Goal: Task Accomplishment & Management: Manage account settings

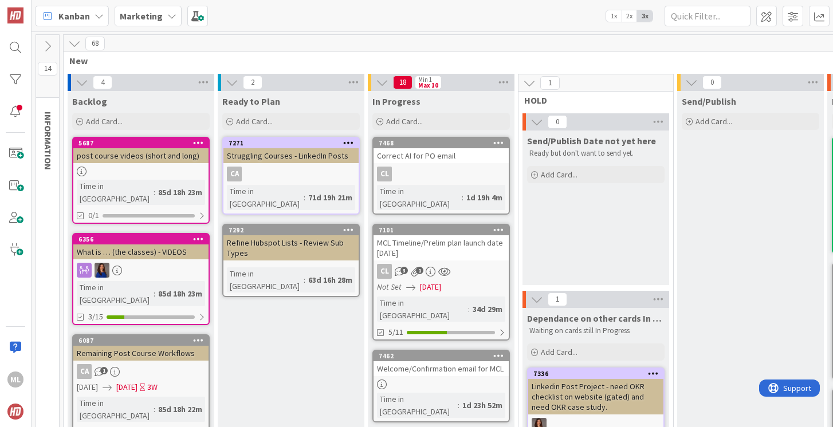
click at [150, 18] on b "Marketing" at bounding box center [141, 15] width 43 height 11
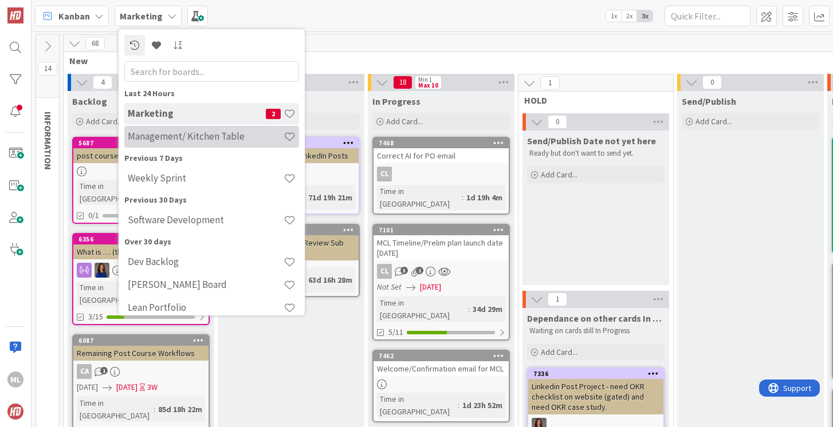
click at [158, 137] on h4 "Management/ Kitchen Table" at bounding box center [206, 136] width 156 height 11
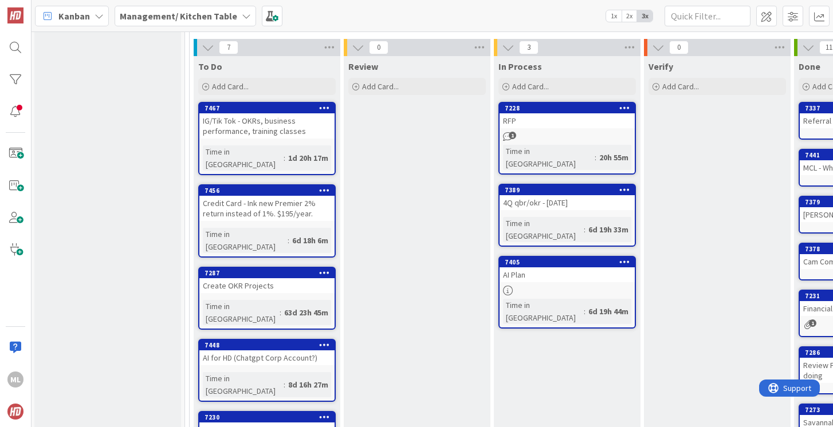
scroll to position [313, 1]
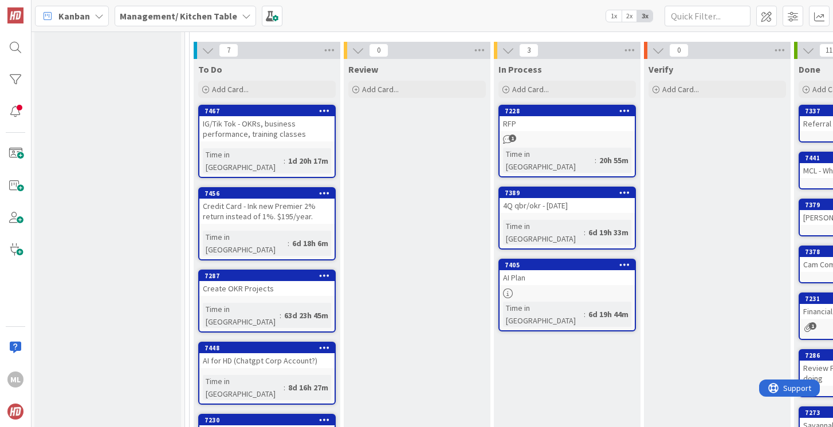
click at [182, 12] on b "Management/ Kitchen Table" at bounding box center [178, 15] width 117 height 11
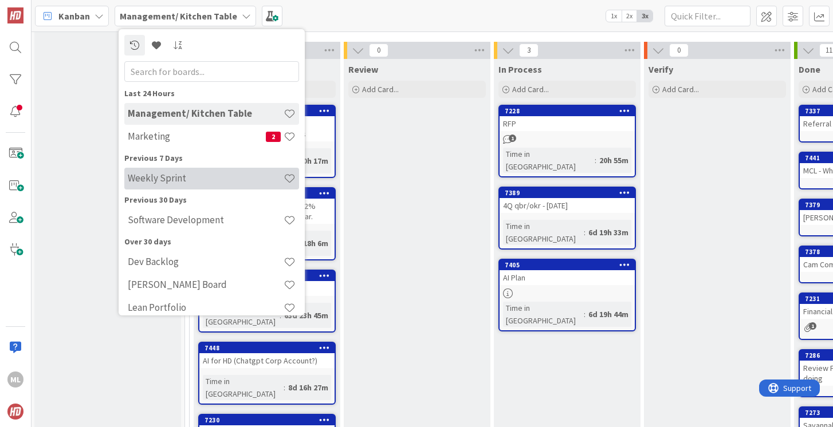
click at [160, 179] on h4 "Weekly Sprint" at bounding box center [206, 177] width 156 height 11
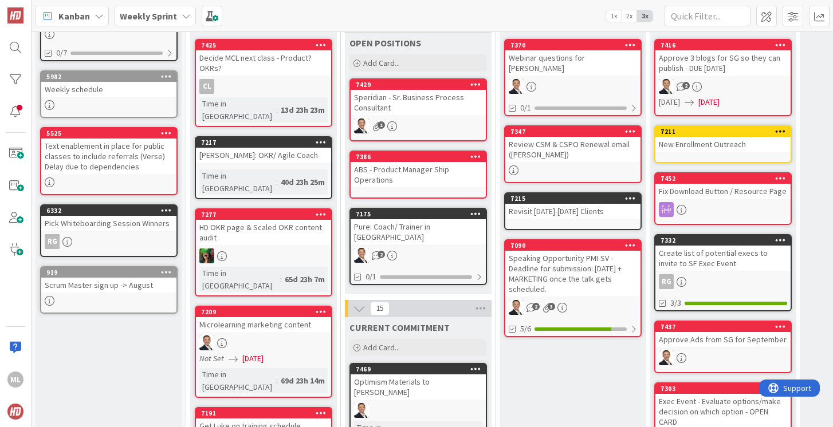
scroll to position [150, 0]
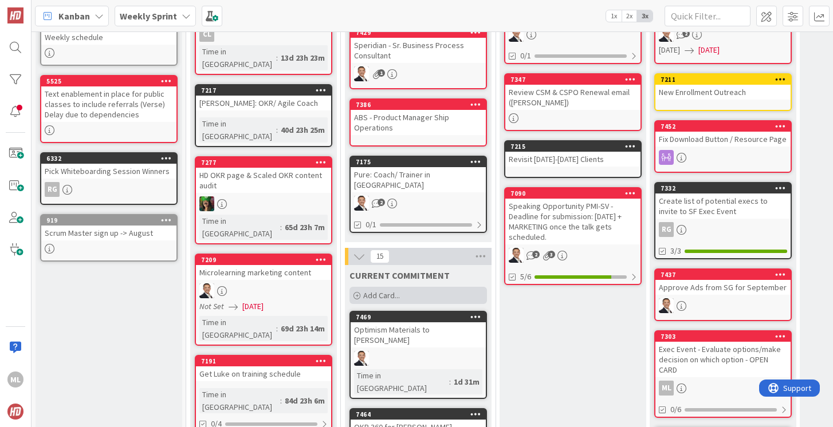
click at [386, 290] on span "Add Card..." at bounding box center [381, 295] width 37 height 10
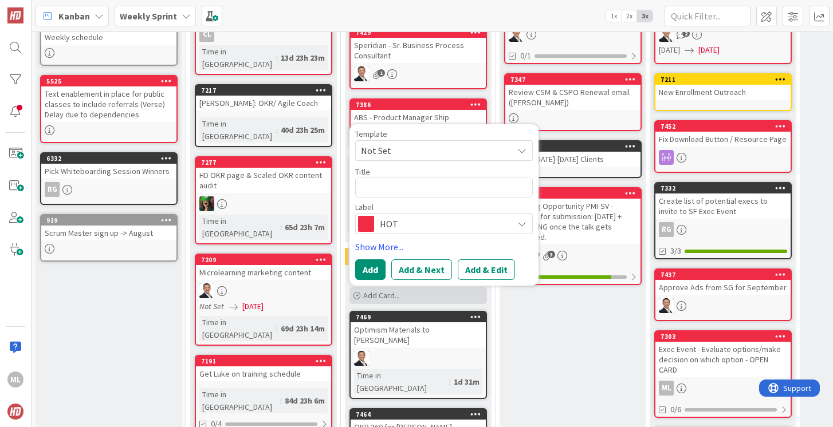
type textarea "x"
type textarea "H"
type textarea "x"
type textarea "Ho"
type textarea "x"
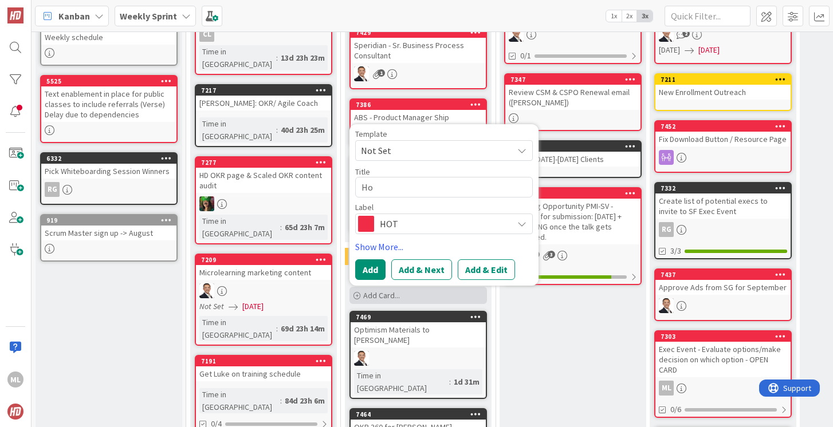
type textarea "How"
type textarea "x"
type textarea "How"
type textarea "x"
type textarea "How i"
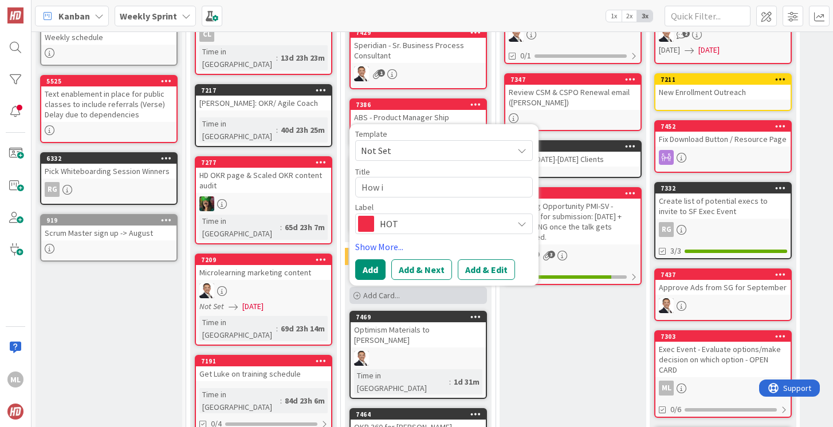
type textarea "x"
type textarea "How is"
type textarea "x"
type textarea "How is"
type textarea "x"
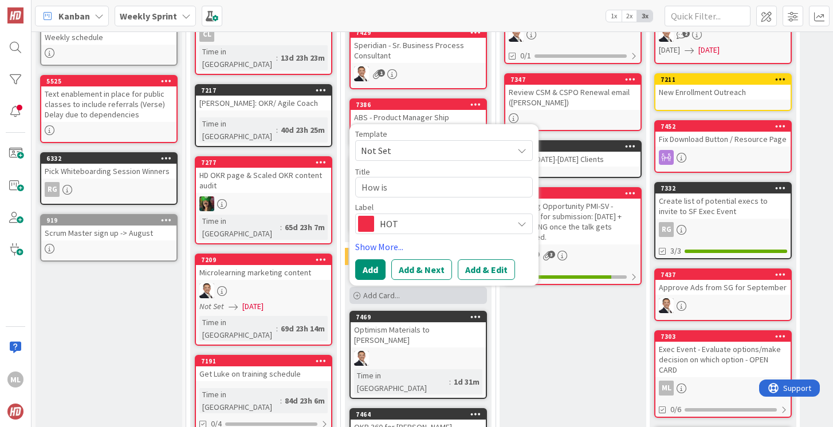
type textarea "How is o"
type textarea "x"
type textarea "How is op"
type textarea "x"
type textarea "How is opp"
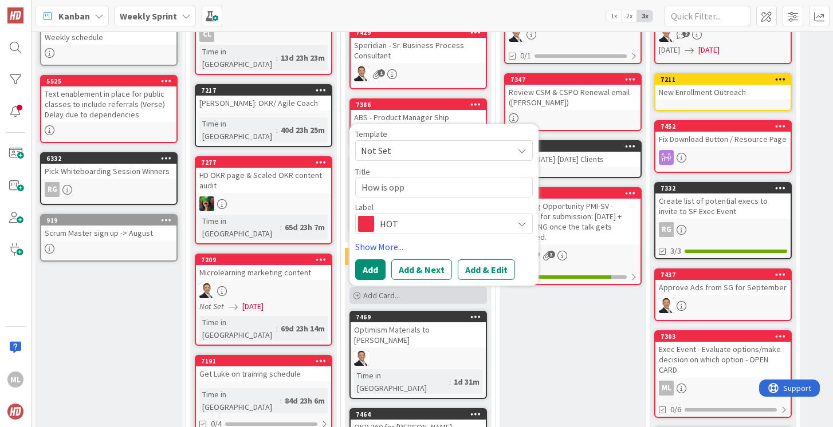
type textarea "x"
type textarea "How is oppo"
type textarea "x"
type textarea "How is oppor"
type textarea "x"
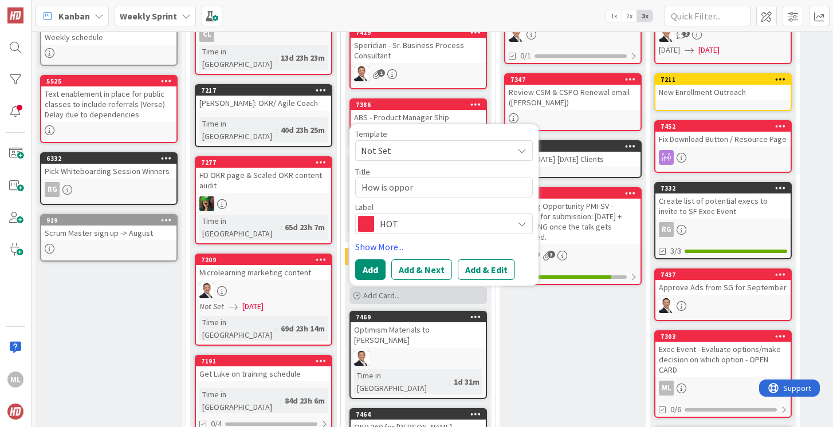
type textarea "How is opport"
type textarea "x"
type textarea "How is opportu"
type textarea "x"
type textarea "How is opportun"
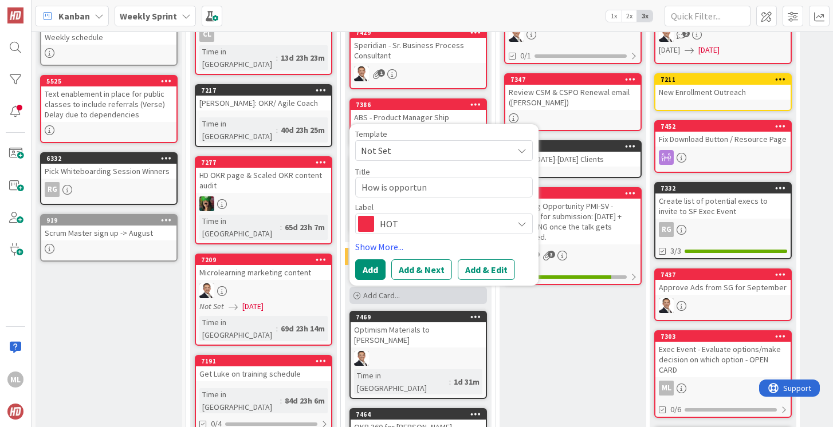
type textarea "x"
type textarea "How is opportuni"
type textarea "x"
type textarea "How is opportunit"
type textarea "x"
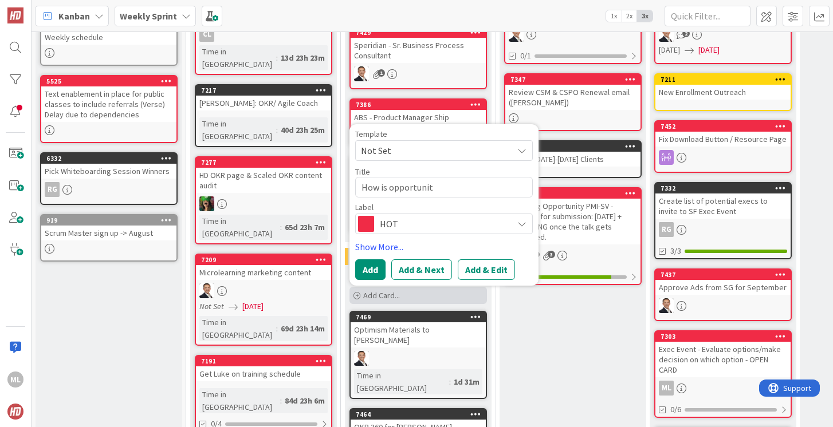
type textarea "How is opportunity"
type textarea "x"
type textarea "How is opportunity"
type textarea "x"
type textarea "How is opportunity u"
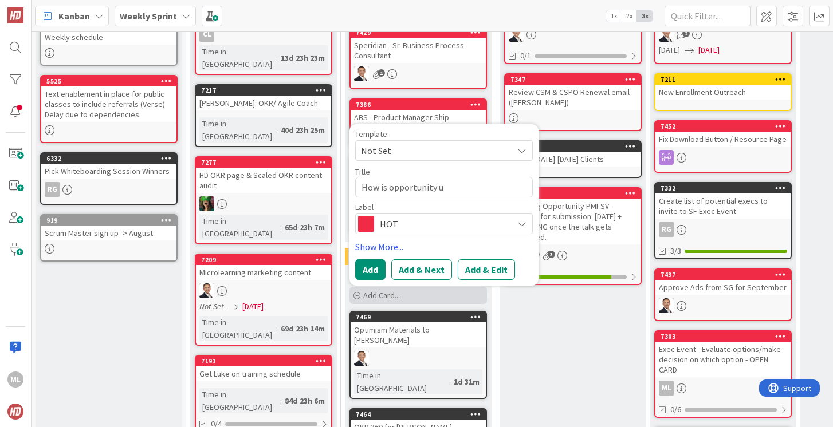
type textarea "x"
type textarea "How is opportunity use"
type textarea "x"
type textarea "How is opportunity used"
type textarea "x"
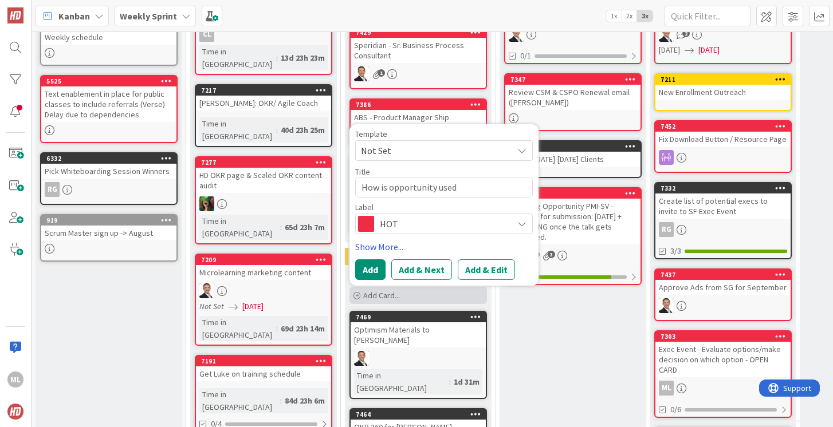
type textarea "How is opportunity used"
type textarea "x"
type textarea "How is opportunity used i"
type textarea "x"
type textarea "How is opportunity used in"
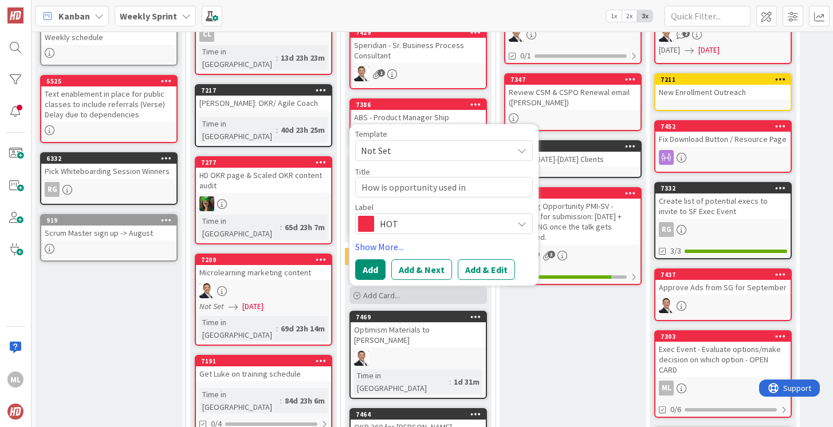
type textarea "x"
type textarea "How is opportunity used in"
type textarea "x"
type textarea "How is opportunity used in H"
type textarea "x"
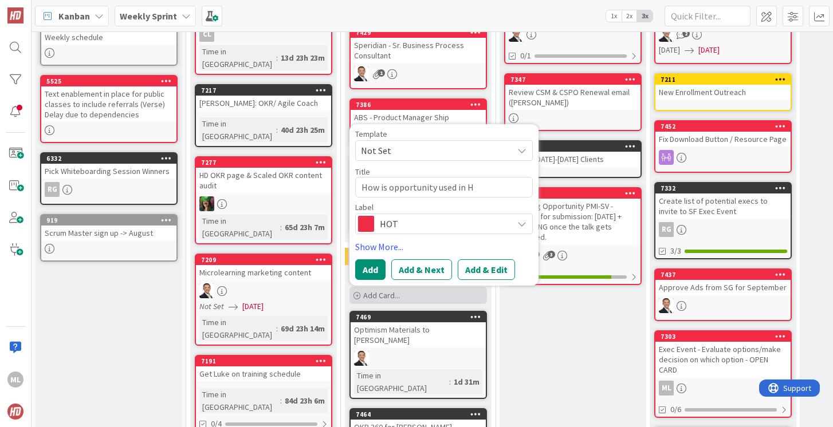
type textarea "How is opportunity used in HS"
type textarea "x"
type textarea "How is opportunity used in HS?"
click at [372, 260] on button "Add" at bounding box center [370, 270] width 30 height 21
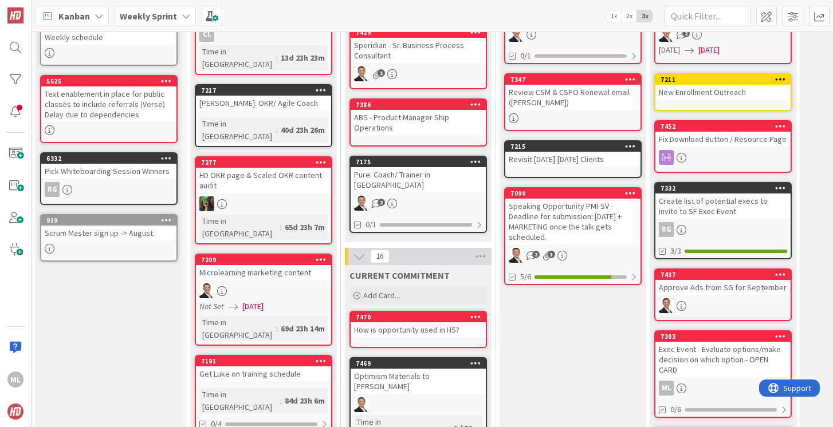
click at [168, 17] on b "Weekly Sprint" at bounding box center [148, 15] width 57 height 11
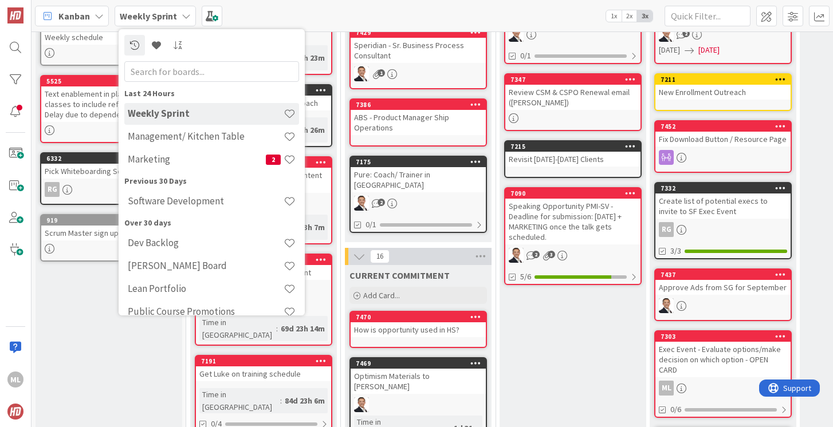
click at [182, 14] on icon at bounding box center [186, 15] width 9 height 9
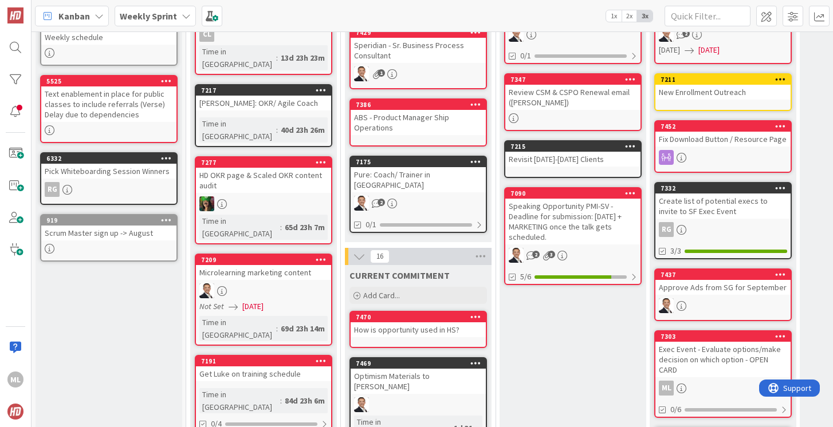
click at [182, 13] on icon at bounding box center [186, 15] width 9 height 9
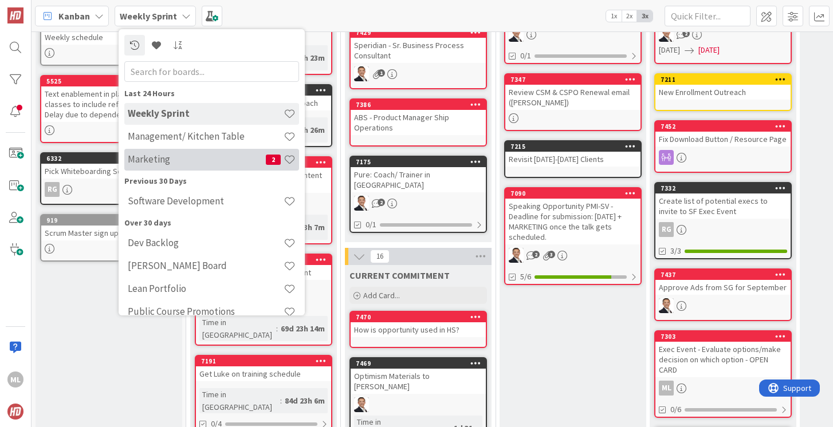
click at [155, 164] on h4 "Marketing" at bounding box center [197, 159] width 138 height 11
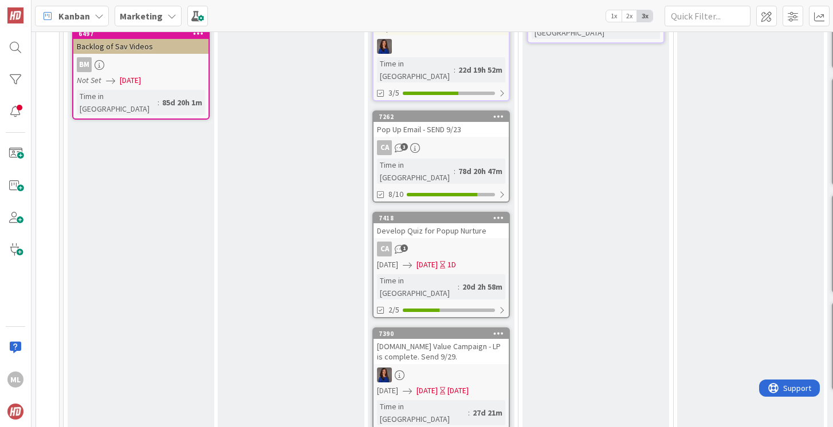
scroll to position [426, 0]
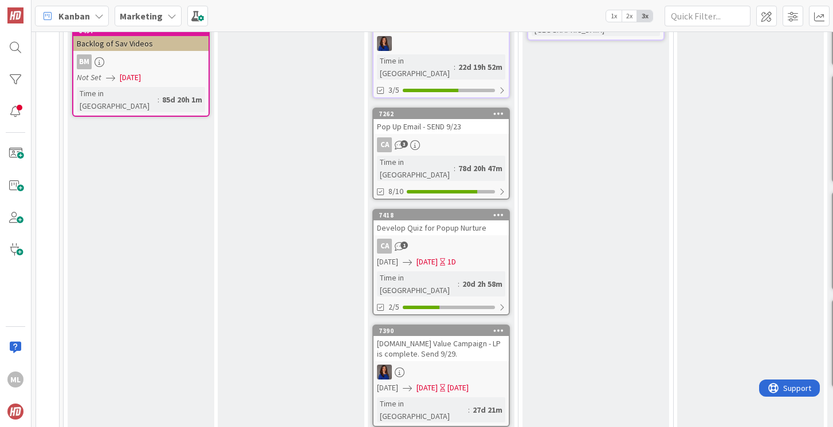
click at [457, 336] on div "[DOMAIN_NAME] Value Campaign - LP is complete. Send 9/29." at bounding box center [441, 348] width 135 height 25
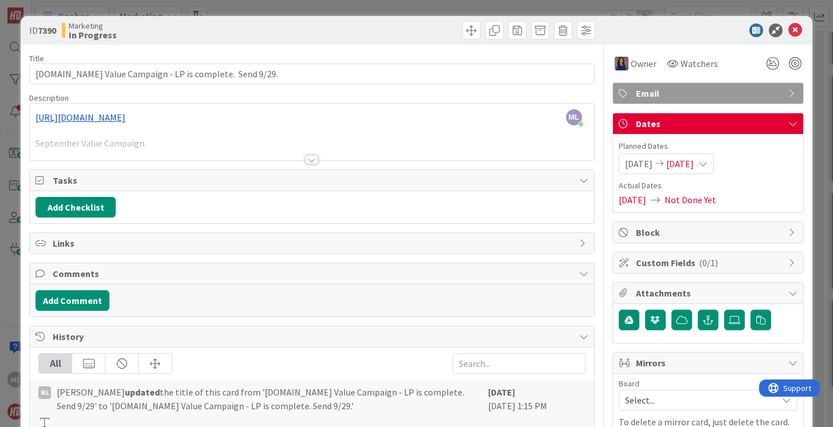
click at [648, 365] on span "Mirrors" at bounding box center [709, 363] width 147 height 14
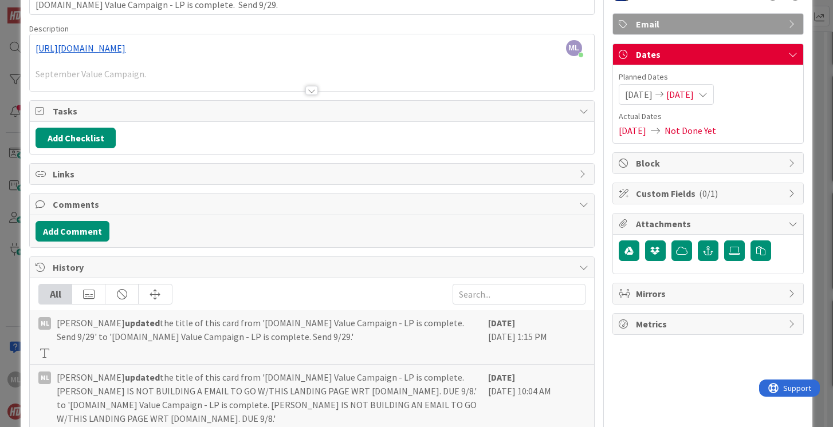
scroll to position [70, 0]
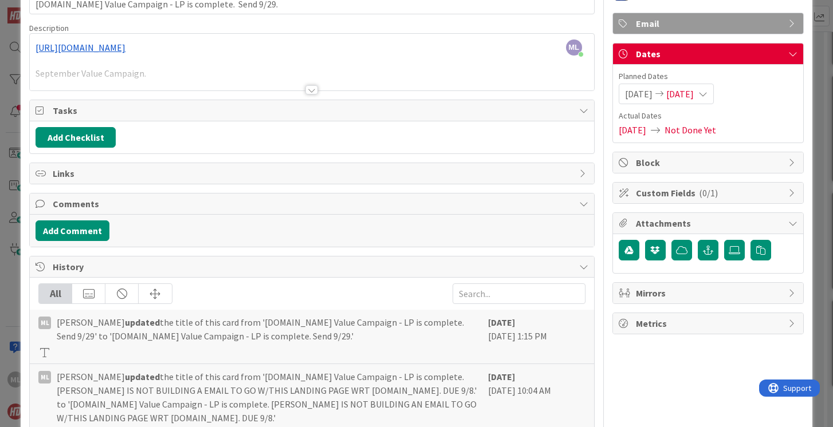
click at [790, 293] on icon at bounding box center [792, 293] width 9 height 9
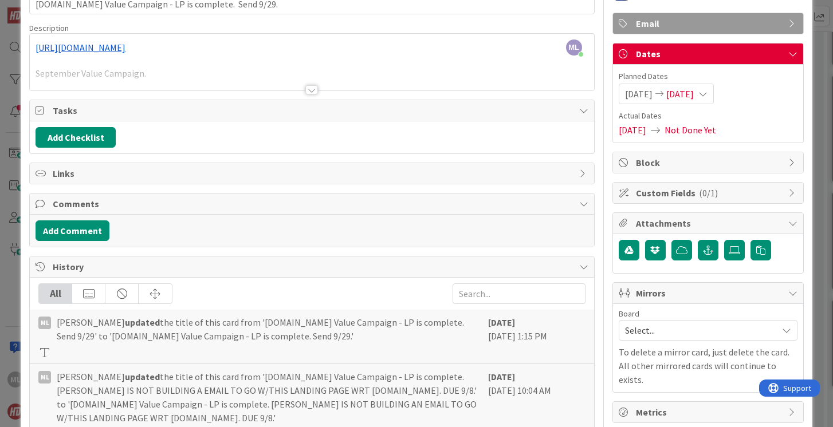
click at [760, 331] on span "Select..." at bounding box center [698, 331] width 147 height 16
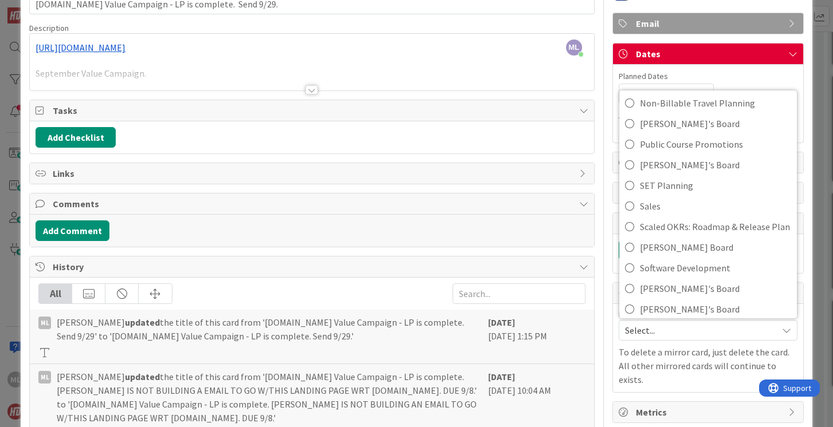
scroll to position [427, 0]
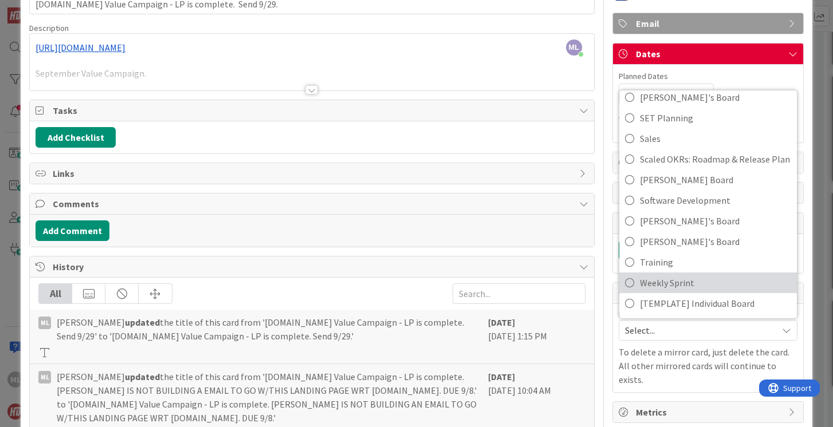
click at [661, 284] on span "Weekly Sprint" at bounding box center [715, 282] width 151 height 17
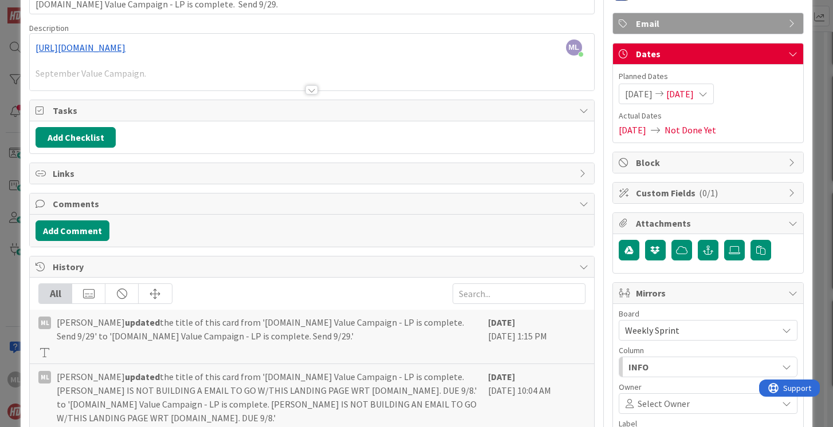
click at [684, 365] on div "INFO" at bounding box center [702, 367] width 152 height 18
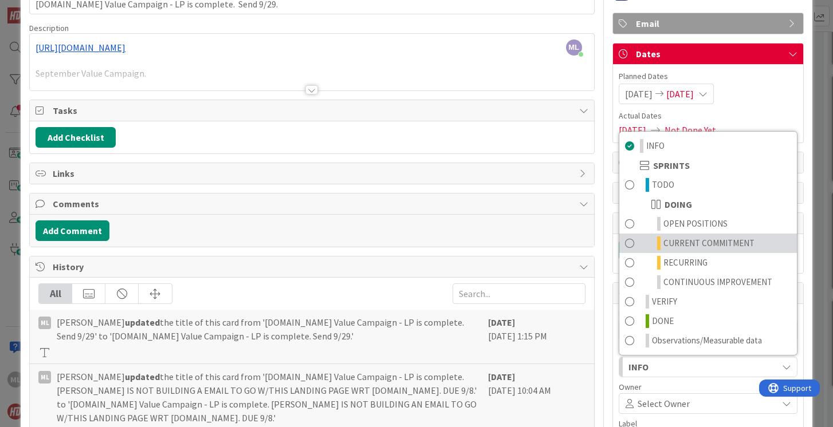
click at [681, 238] on span "CURRENT COMMITMENT" at bounding box center [708, 244] width 91 height 14
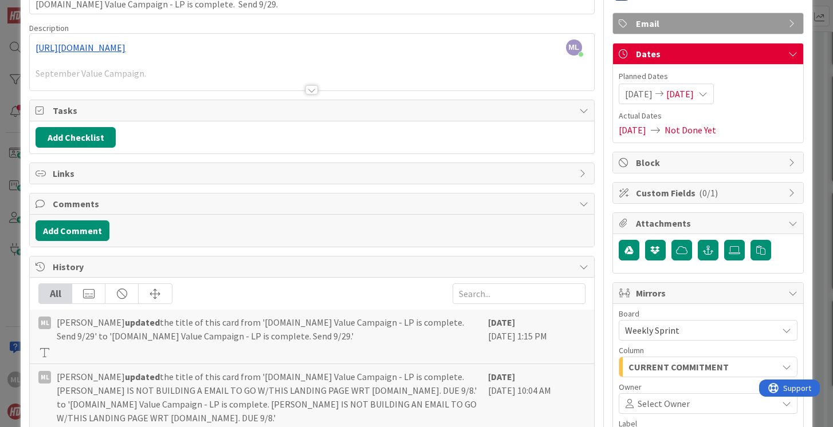
scroll to position [250, 0]
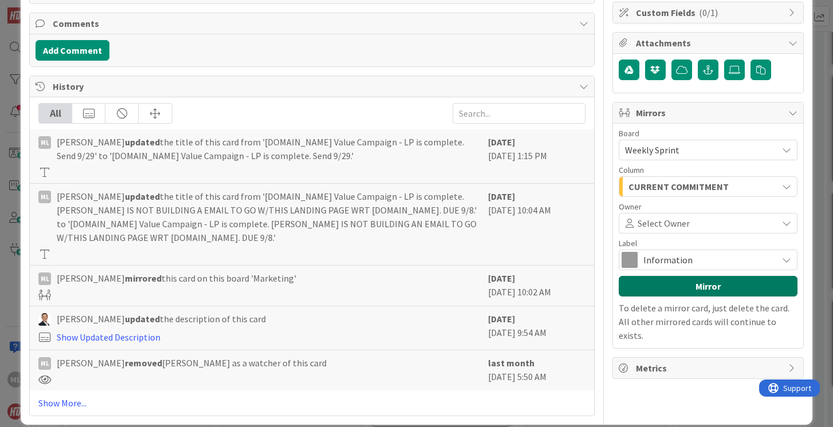
click at [678, 285] on button "Mirror" at bounding box center [708, 286] width 179 height 21
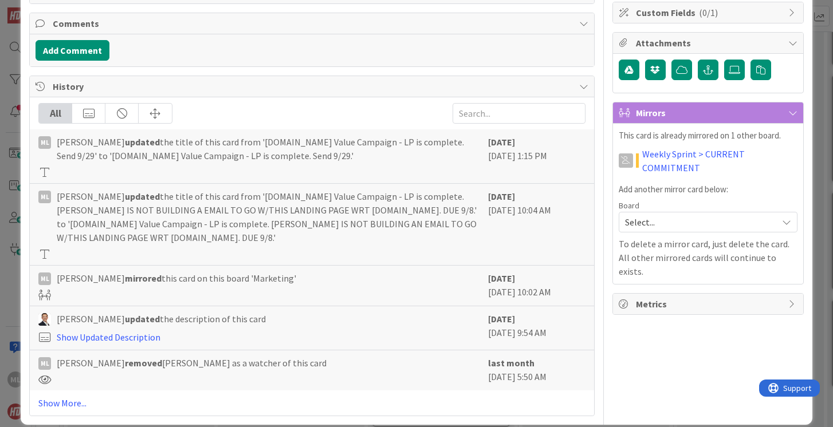
scroll to position [0, 0]
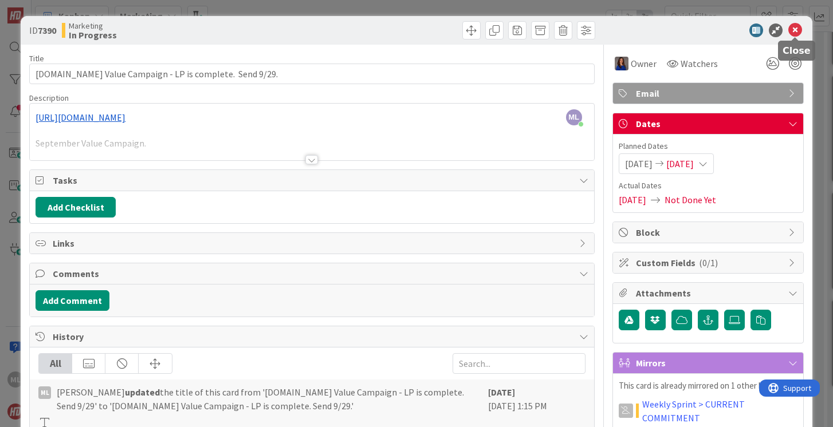
click at [796, 27] on icon at bounding box center [795, 30] width 14 height 14
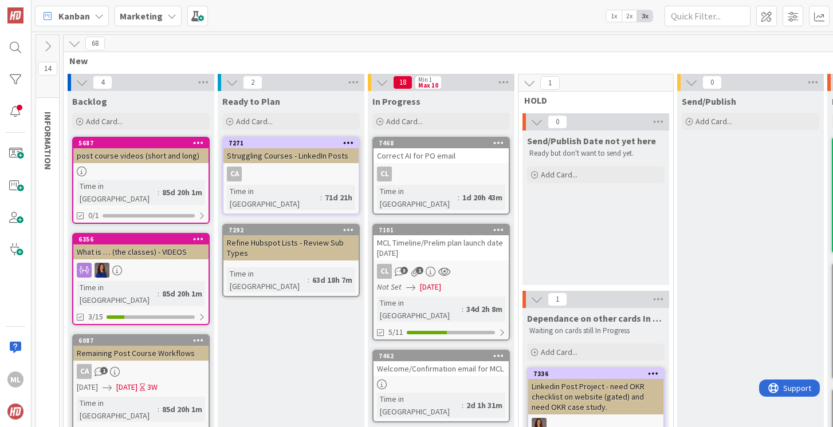
click at [144, 15] on b "Marketing" at bounding box center [141, 15] width 43 height 11
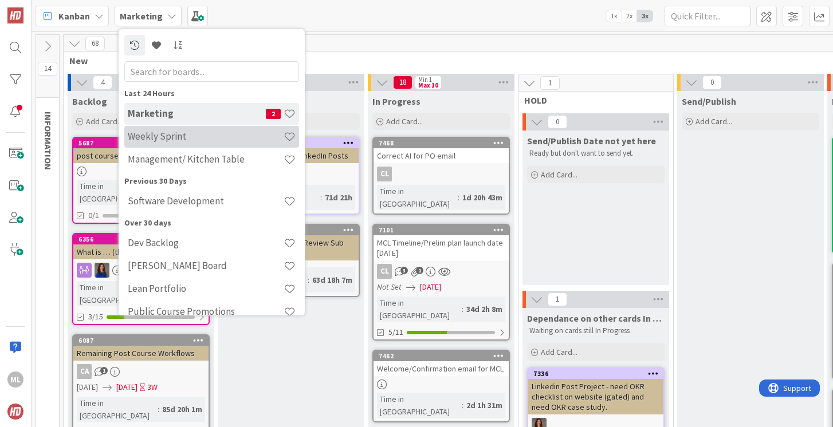
click at [146, 140] on h4 "Weekly Sprint" at bounding box center [206, 136] width 156 height 11
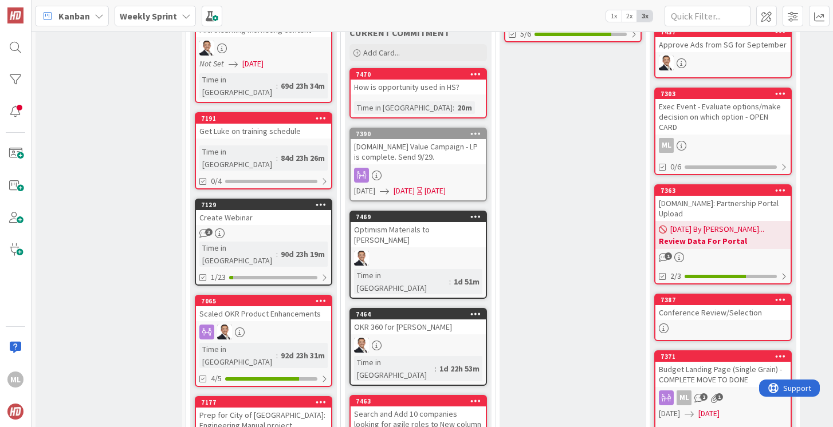
scroll to position [395, 0]
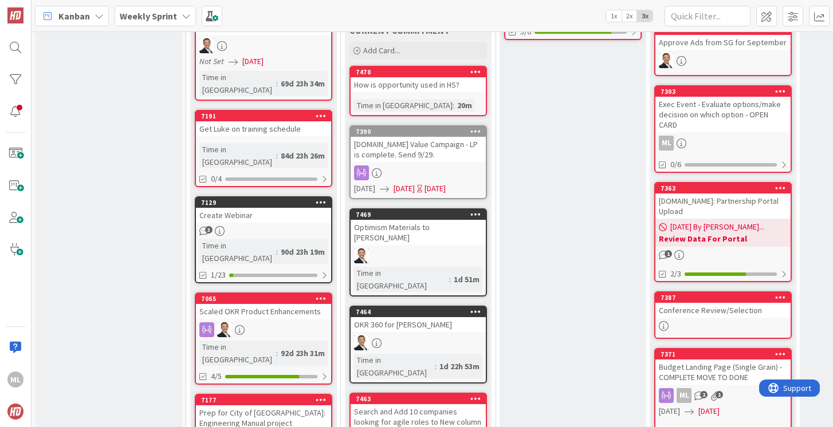
click at [427, 143] on div "[DOMAIN_NAME] Value Campaign - LP is complete. Send 9/29." at bounding box center [418, 149] width 135 height 25
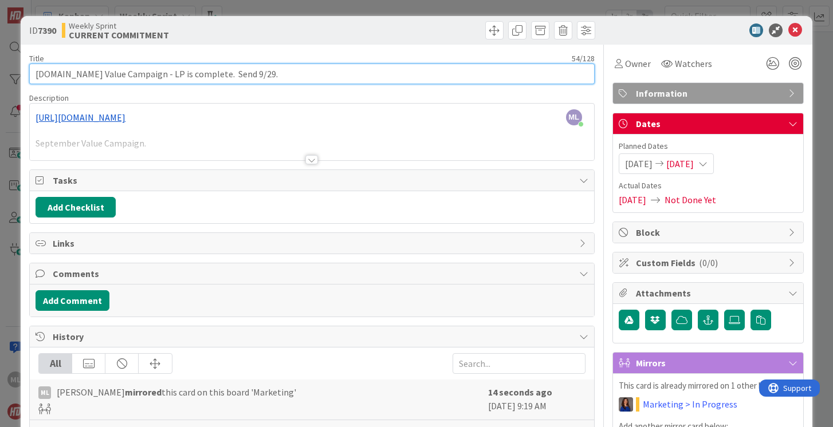
click at [201, 73] on input "[DOMAIN_NAME] Value Campaign - LP is complete. Send 9/29." at bounding box center [311, 74] width 565 height 21
type input "[DOMAIN_NAME] Value Campaign - LP is complete. [PERSON_NAME] to review the emai…"
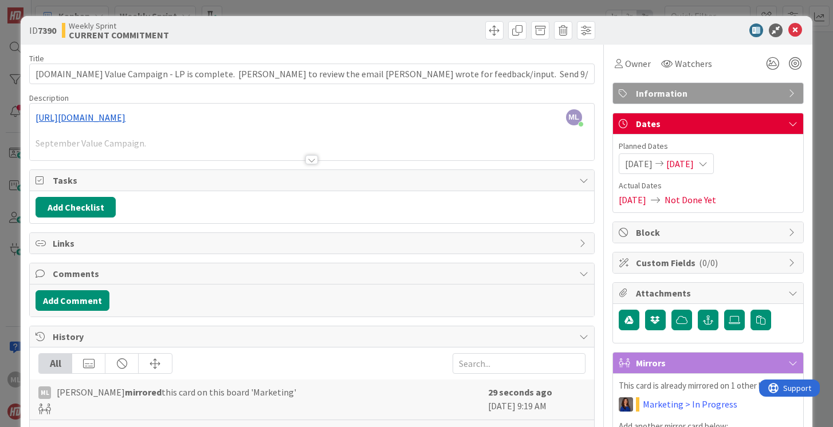
click at [235, 119] on div "ML [PERSON_NAME] just joined [URL][DOMAIN_NAME] September Value Campaign. This …" at bounding box center [312, 132] width 564 height 57
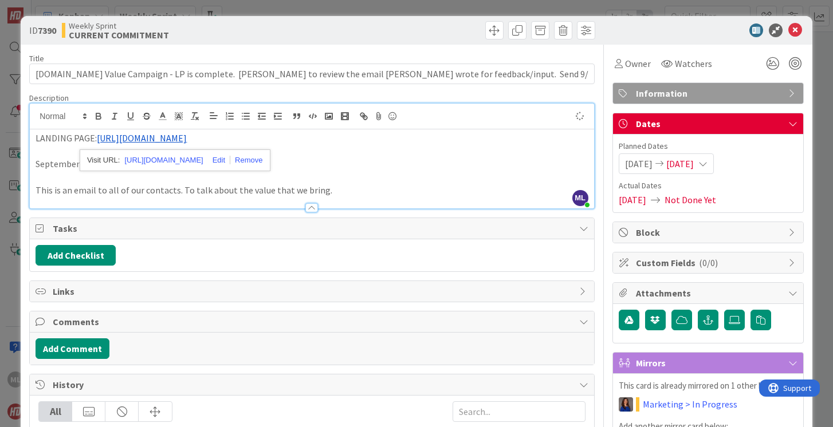
click at [391, 178] on p at bounding box center [312, 177] width 552 height 13
click at [154, 163] on p "September Value Campaign." at bounding box center [312, 164] width 552 height 13
click at [148, 163] on p "September Value Campaign: [URL][DOMAIN_NAME]" at bounding box center [312, 164] width 552 height 13
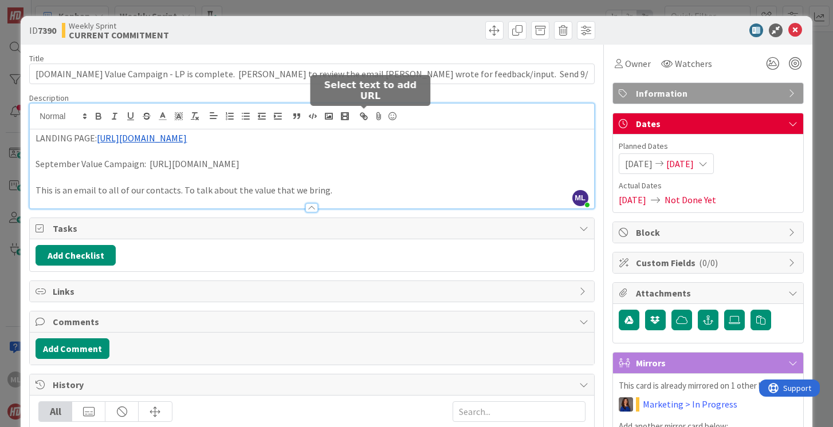
click at [363, 117] on icon "button" at bounding box center [365, 118] width 4 height 4
type input "[URL][DOMAIN_NAME]"
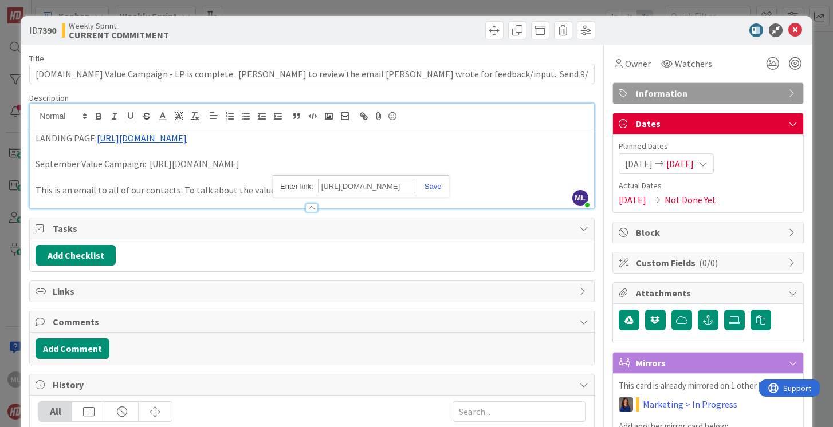
click at [433, 189] on link at bounding box center [428, 186] width 26 height 9
click at [355, 191] on p "This is an email to all of our contacts. To talk about the value that we bring." at bounding box center [312, 190] width 552 height 13
click at [796, 27] on icon at bounding box center [795, 30] width 14 height 14
